Goal: Task Accomplishment & Management: Manage account settings

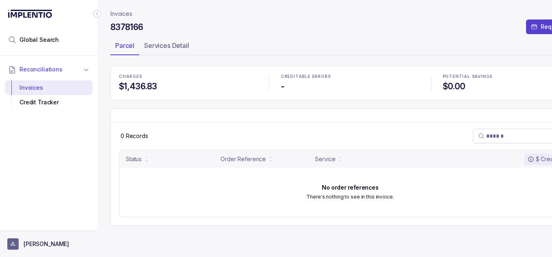
click at [36, 244] on p "[PERSON_NAME]" at bounding box center [46, 244] width 45 height 8
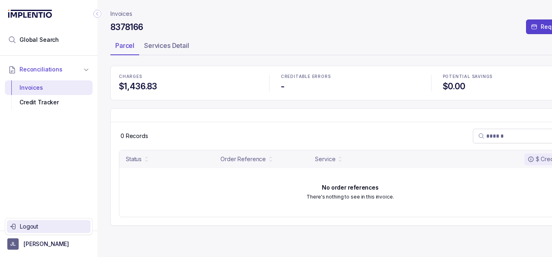
click at [46, 228] on p "Logout" at bounding box center [53, 226] width 67 height 8
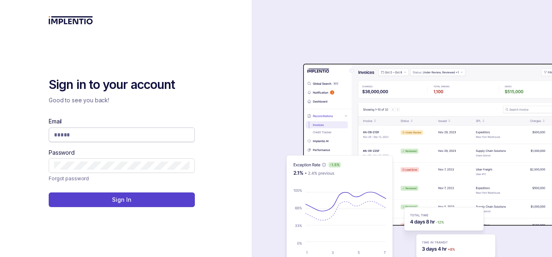
click at [99, 133] on input "Email" at bounding box center [121, 135] width 135 height 8
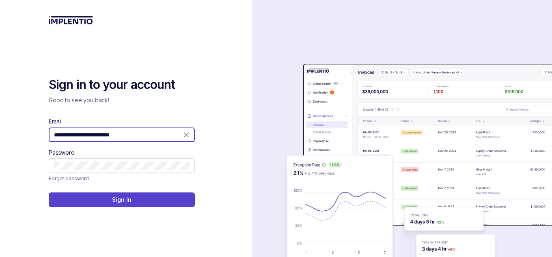
type input "**********"
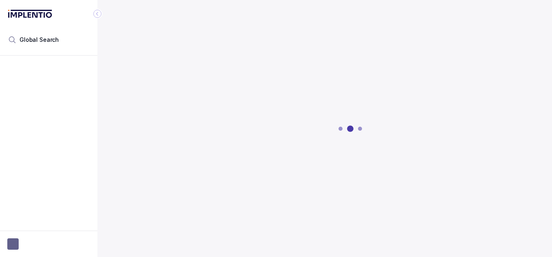
drag, startPoint x: 136, startPoint y: 132, endPoint x: 44, endPoint y: 138, distance: 92.3
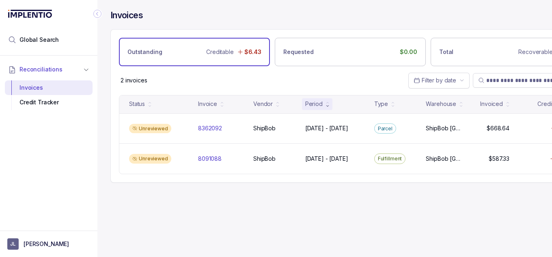
click at [58, 180] on div "Reconciliations Invoices Credit Tracker" at bounding box center [48, 141] width 97 height 170
click at [12, 245] on span "JL" at bounding box center [12, 243] width 11 height 11
click at [59, 134] on div "Reconciliations Invoices Credit Tracker" at bounding box center [48, 141] width 97 height 170
click at [41, 44] on li "Global Search" at bounding box center [49, 40] width 88 height 18
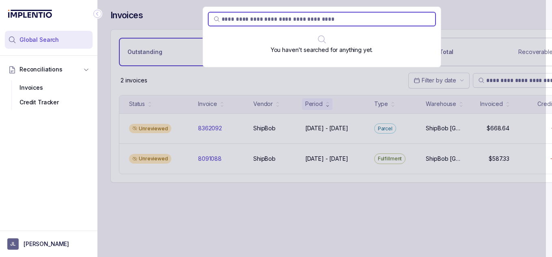
click at [66, 145] on div "Reconciliations Invoices Credit Tracker" at bounding box center [48, 141] width 97 height 170
click at [430, 231] on div "You haven't searched for anything yet." at bounding box center [321, 128] width 448 height 257
